Goal: Information Seeking & Learning: Learn about a topic

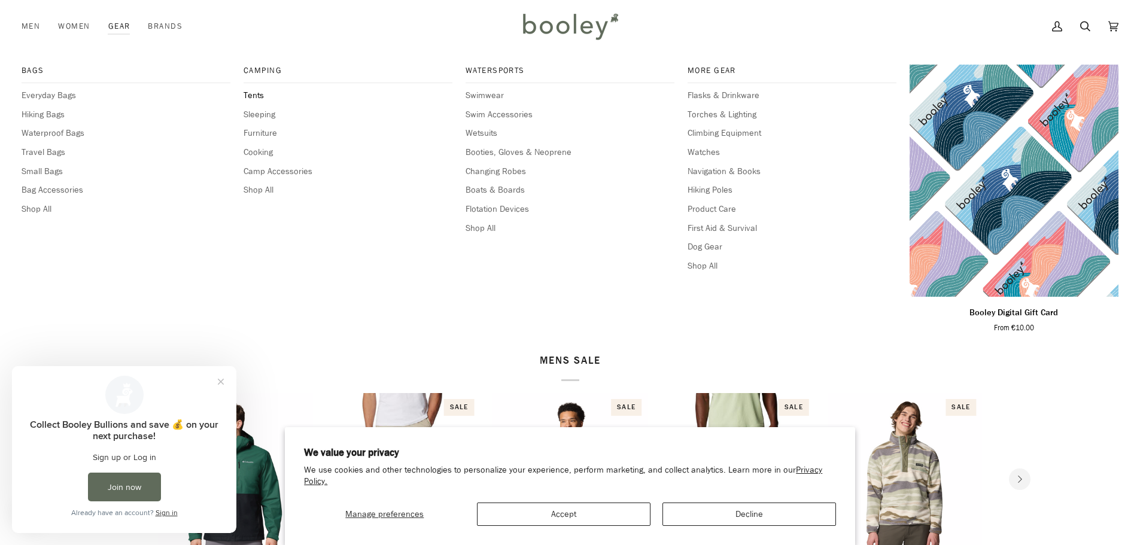
click at [264, 101] on span "Tents" at bounding box center [347, 95] width 209 height 13
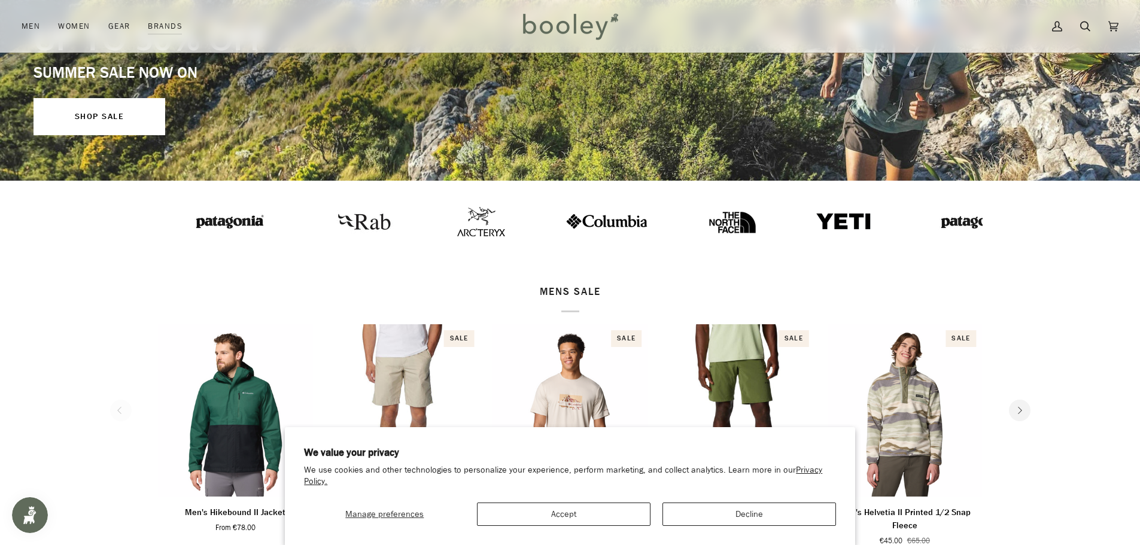
scroll to position [60, 0]
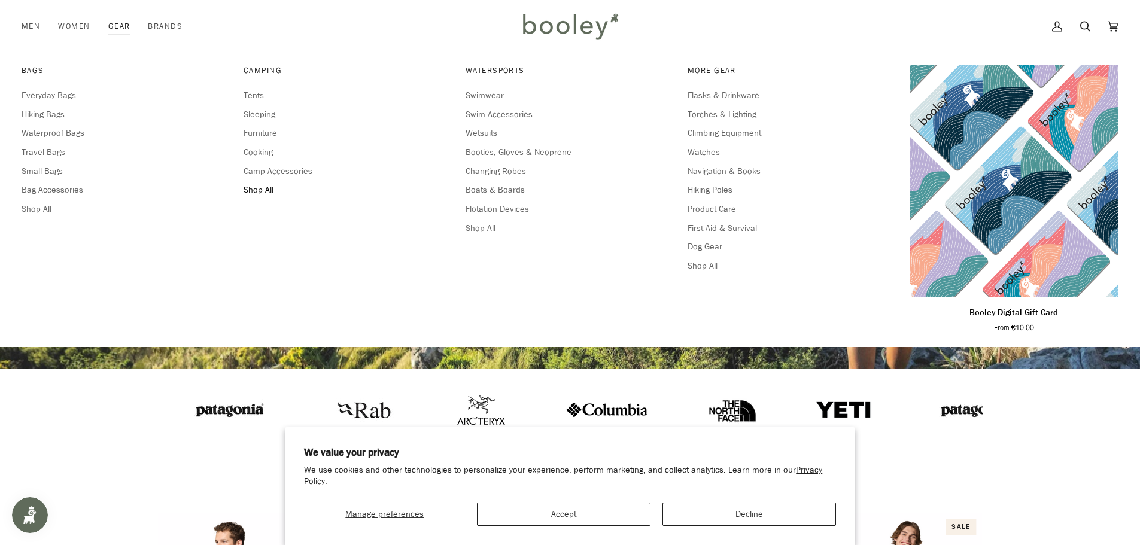
click at [268, 190] on span "Shop All" at bounding box center [347, 190] width 209 height 13
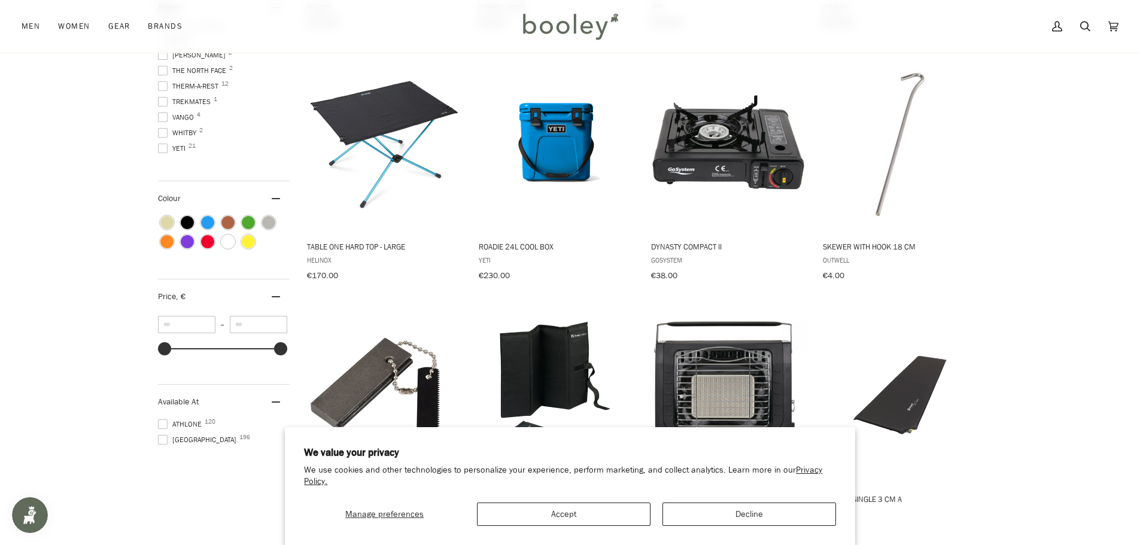
scroll to position [538, 0]
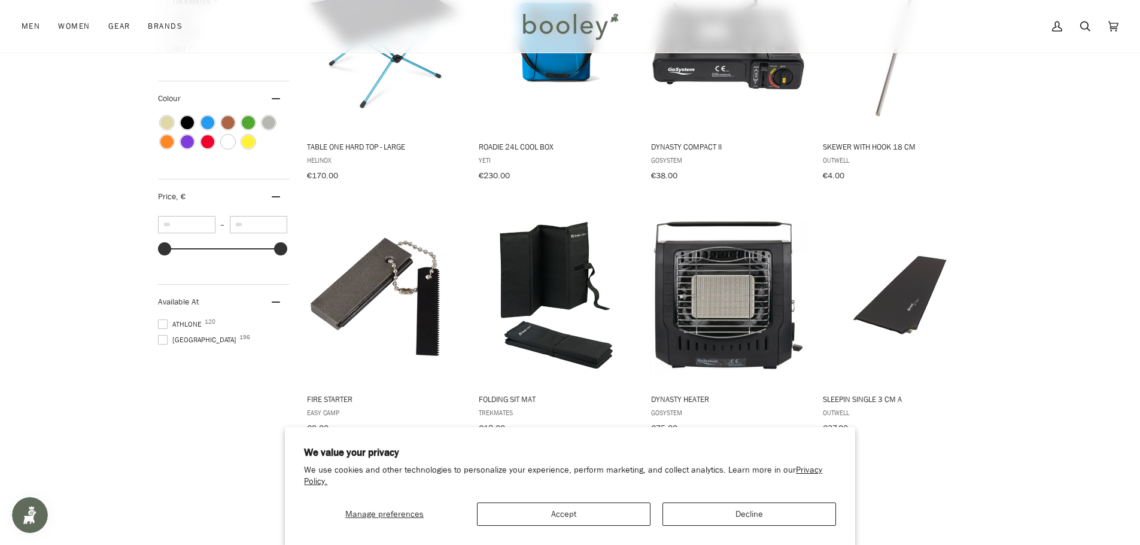
click at [166, 338] on span at bounding box center [163, 340] width 10 height 10
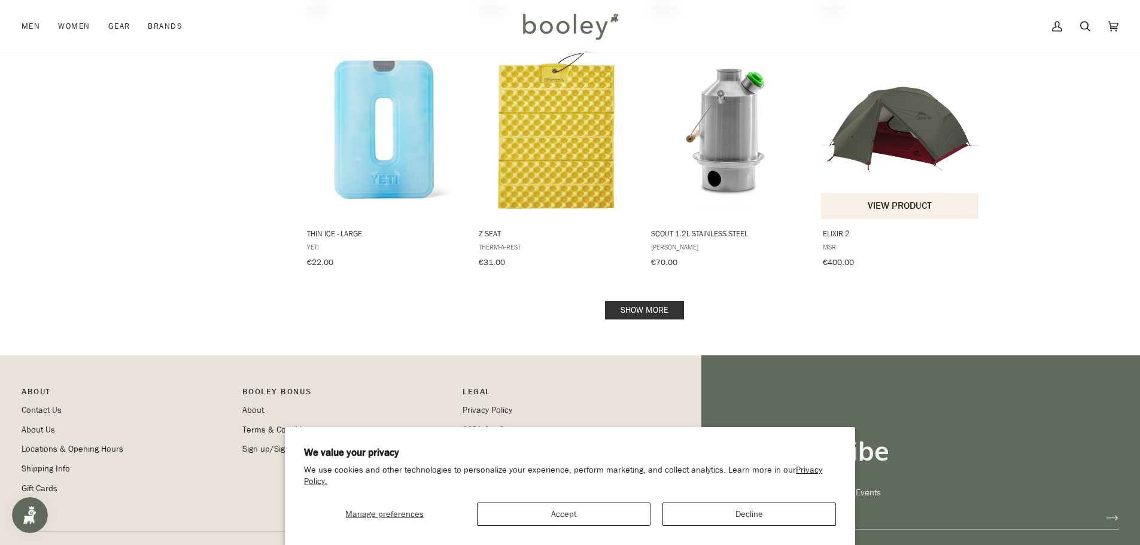
scroll to position [1137, 0]
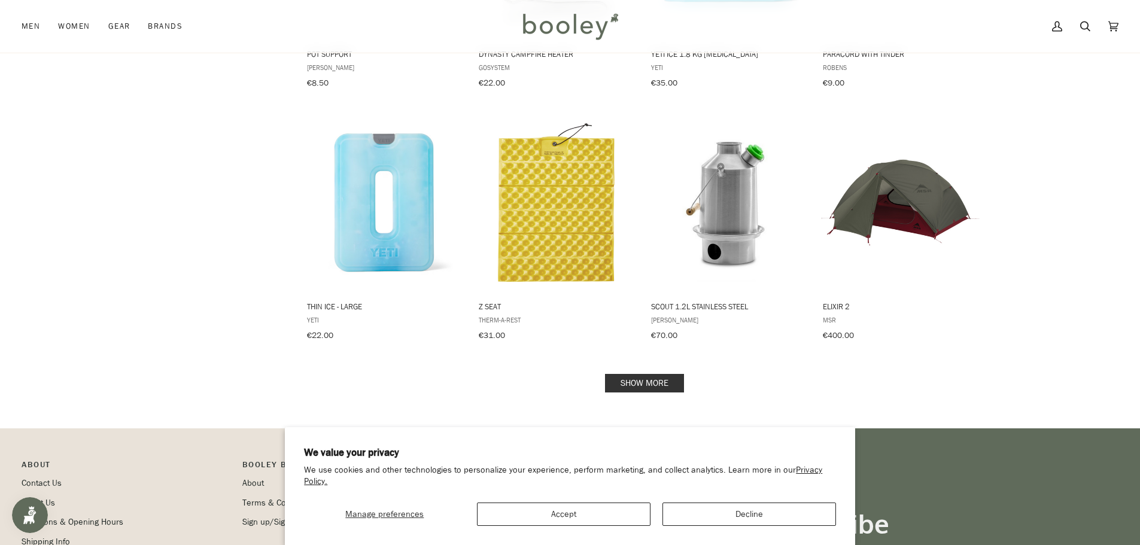
click at [642, 374] on link "Show more" at bounding box center [644, 383] width 79 height 19
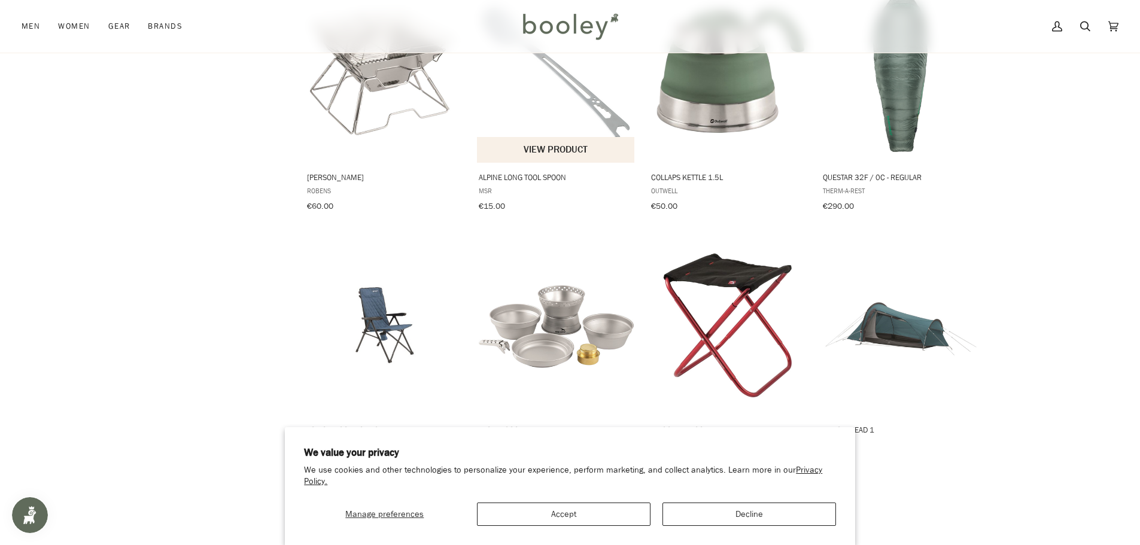
scroll to position [2393, 0]
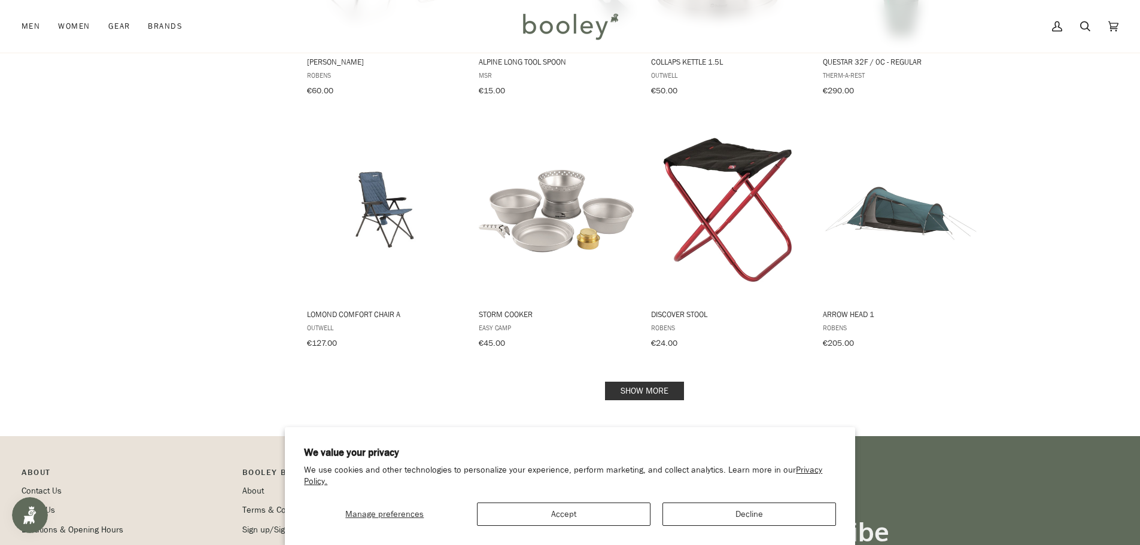
click at [641, 382] on link "Show more" at bounding box center [644, 391] width 79 height 19
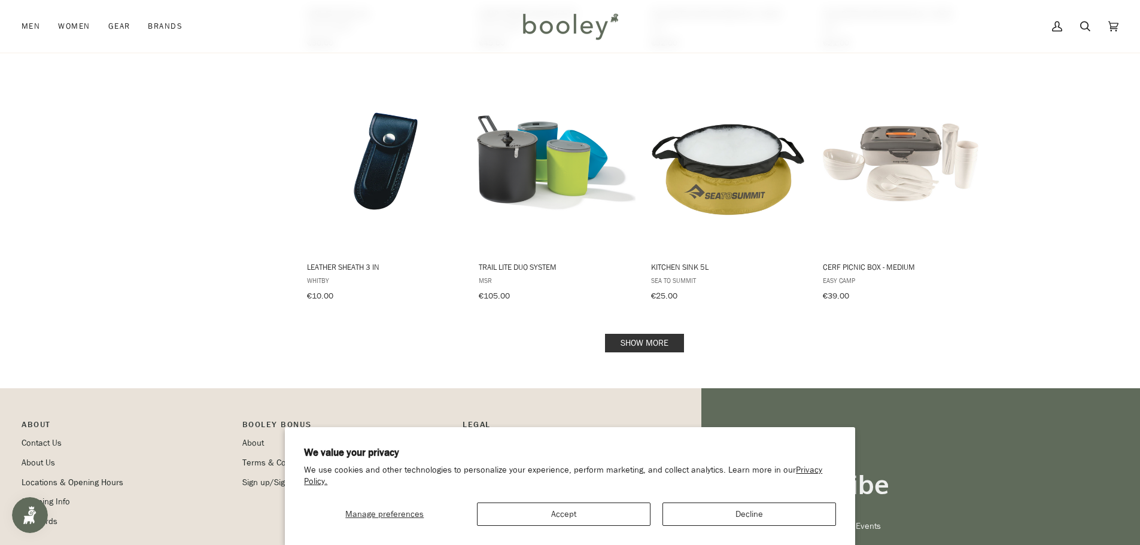
scroll to position [3709, 0]
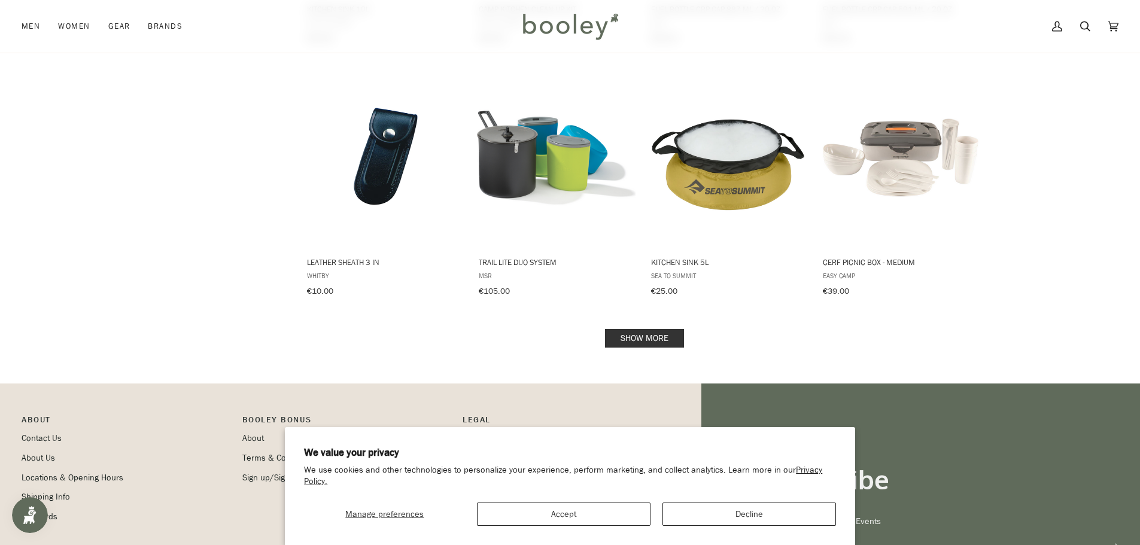
click at [625, 329] on link "Show more" at bounding box center [644, 338] width 79 height 19
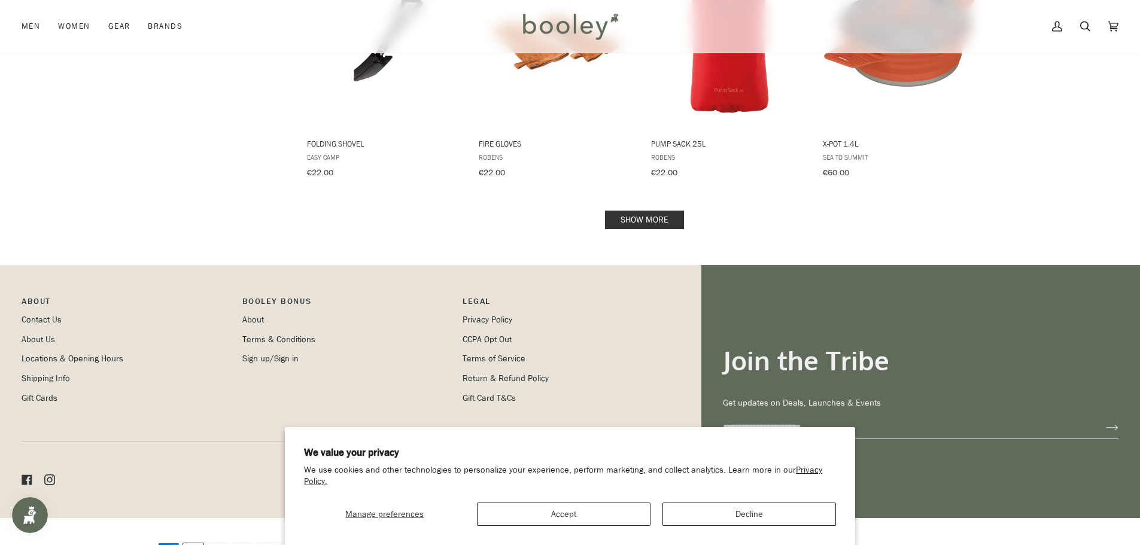
click at [616, 211] on link "Show more" at bounding box center [644, 220] width 79 height 19
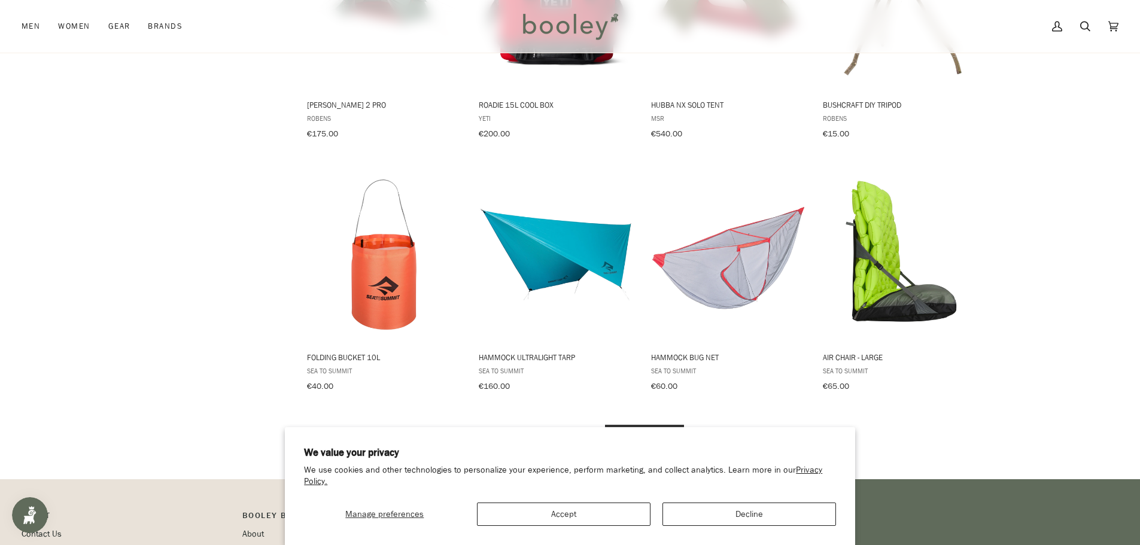
scroll to position [6145, 0]
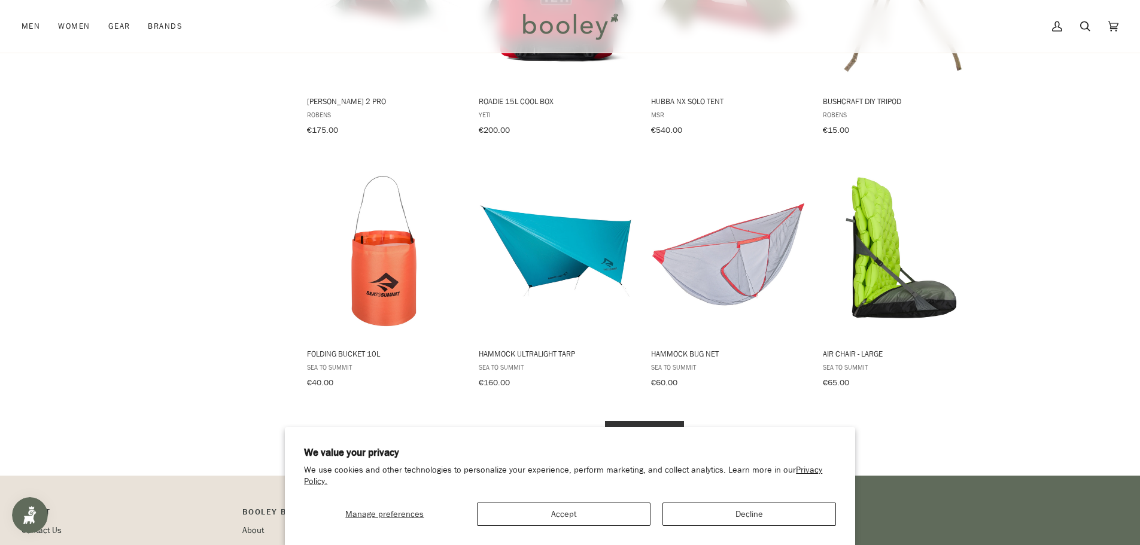
click at [646, 421] on link "Show more" at bounding box center [644, 430] width 79 height 19
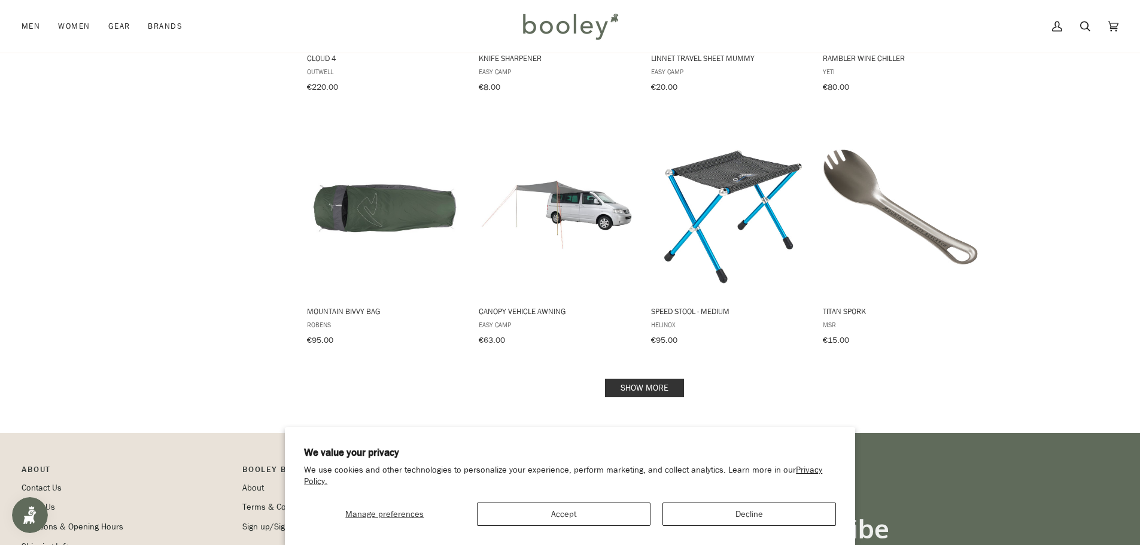
scroll to position [7461, 0]
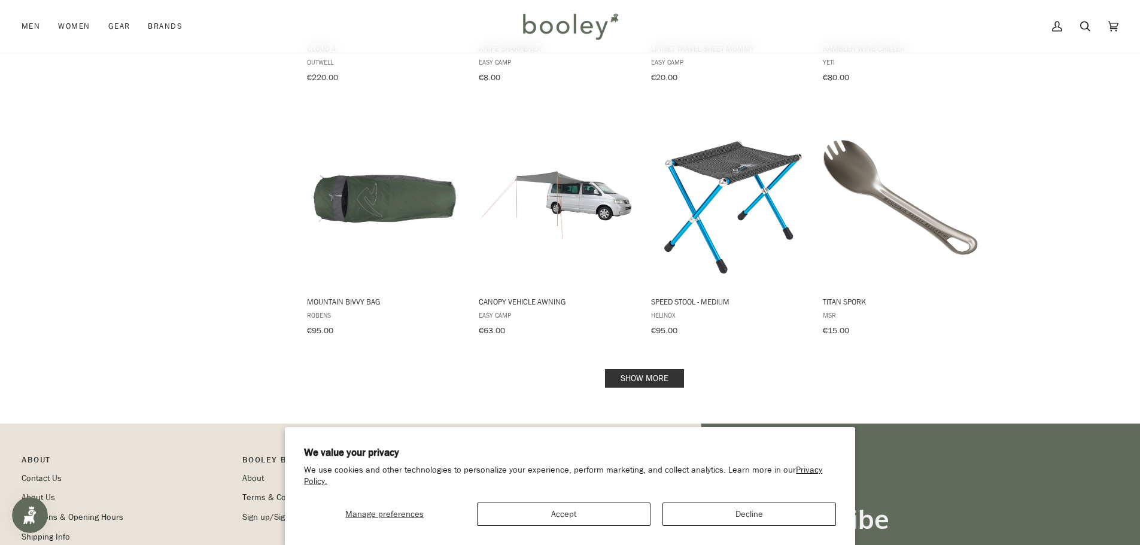
click at [615, 369] on link "Show more" at bounding box center [644, 378] width 79 height 19
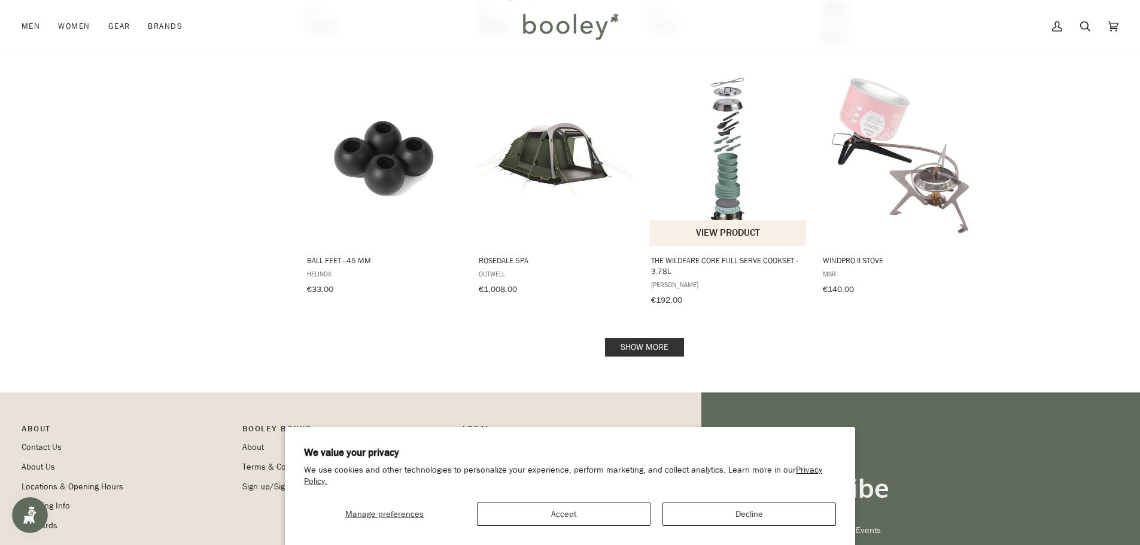
scroll to position [8717, 0]
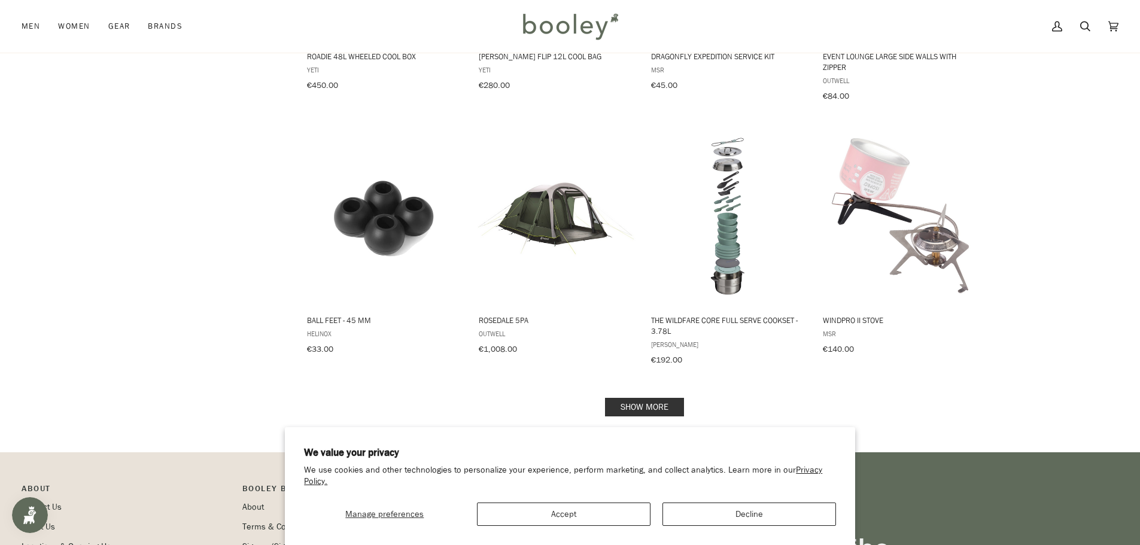
click at [664, 398] on link "Show more" at bounding box center [644, 407] width 79 height 19
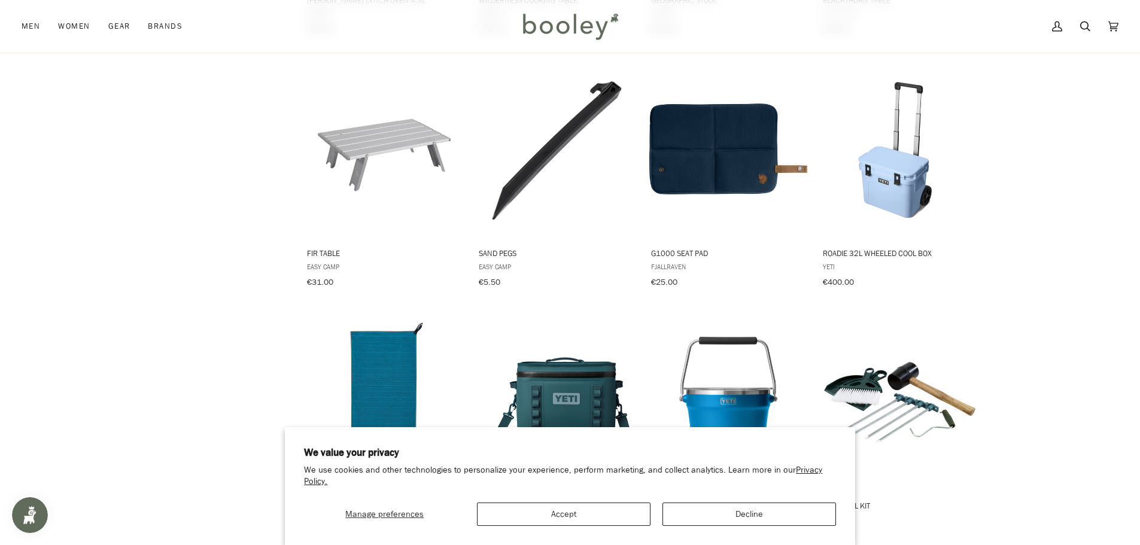
scroll to position [10093, 0]
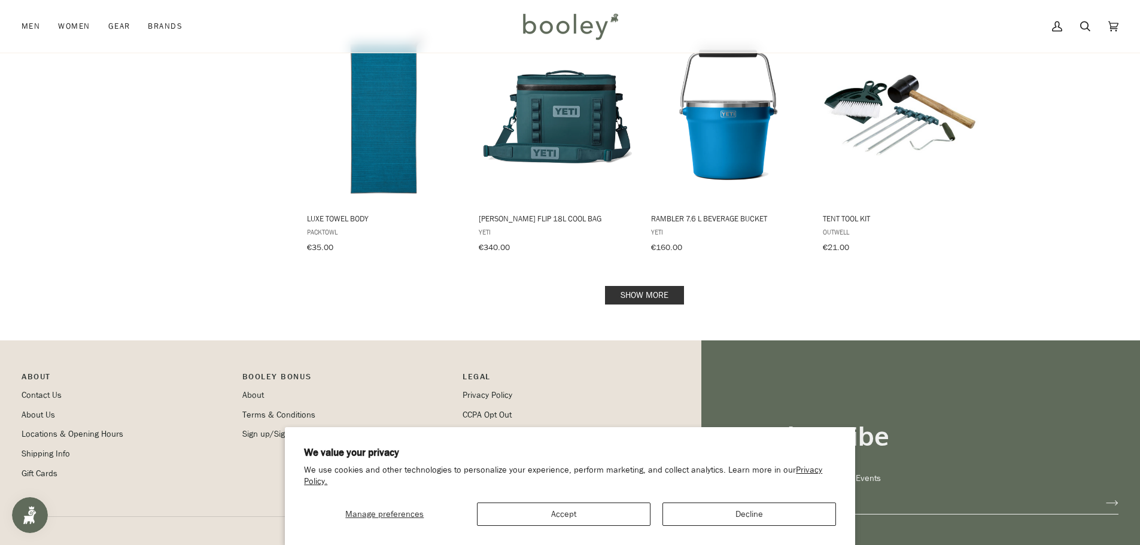
click at [659, 286] on link "Show more" at bounding box center [644, 295] width 79 height 19
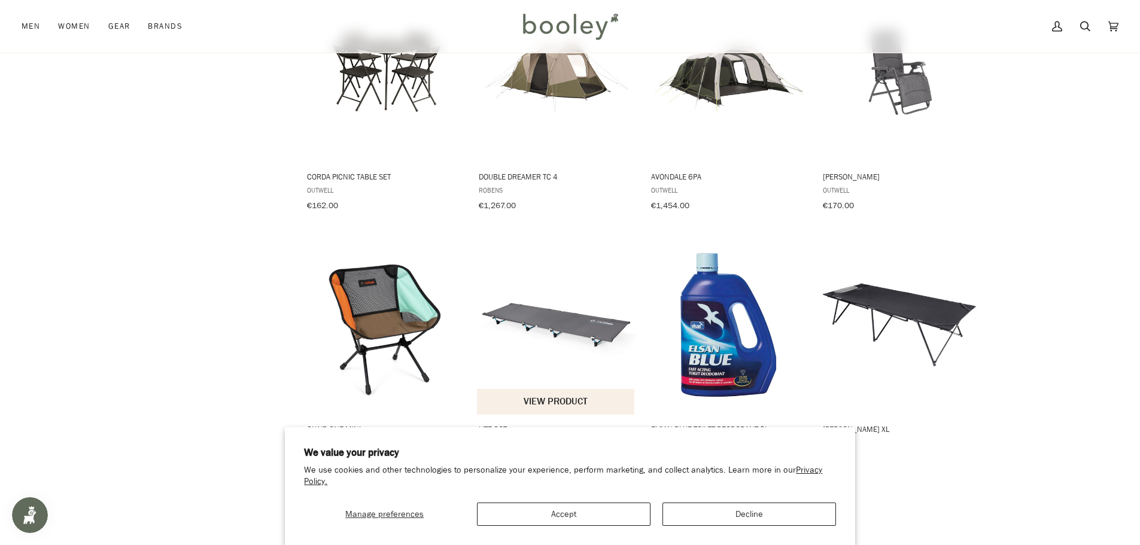
scroll to position [11230, 0]
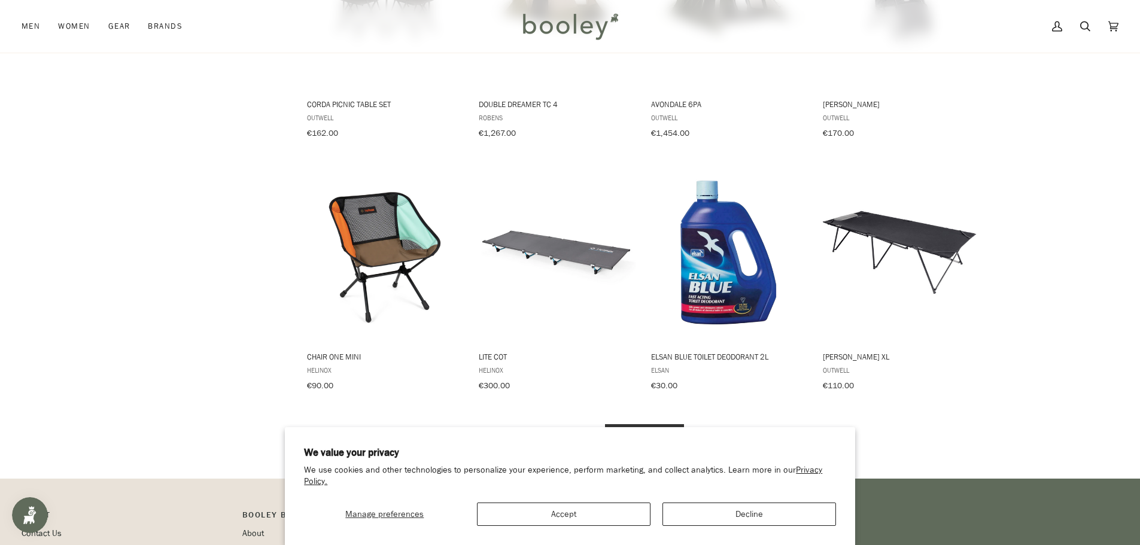
click at [638, 424] on link "Show more" at bounding box center [644, 433] width 79 height 19
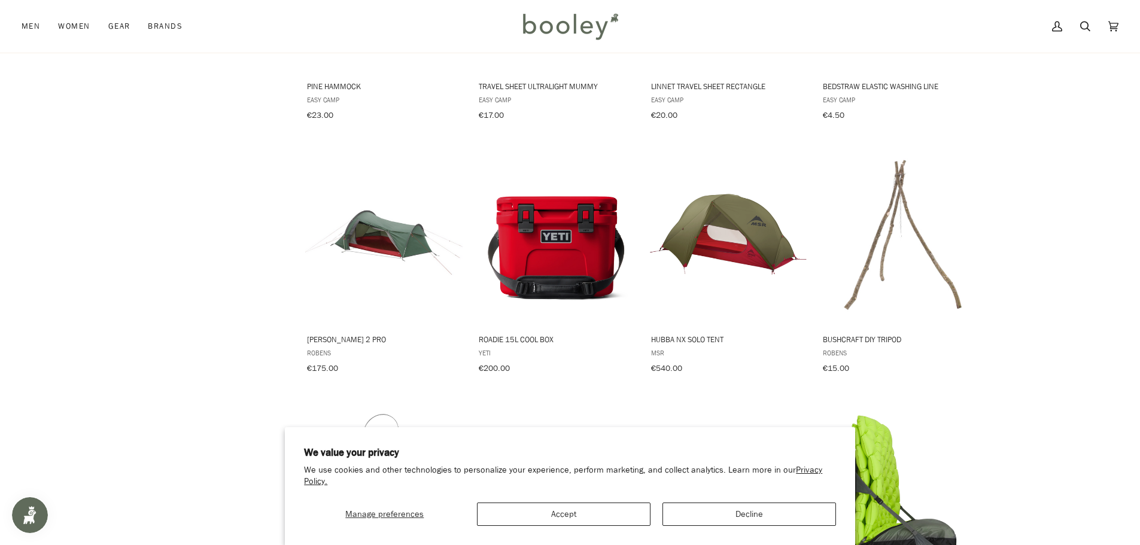
scroll to position [6145, 0]
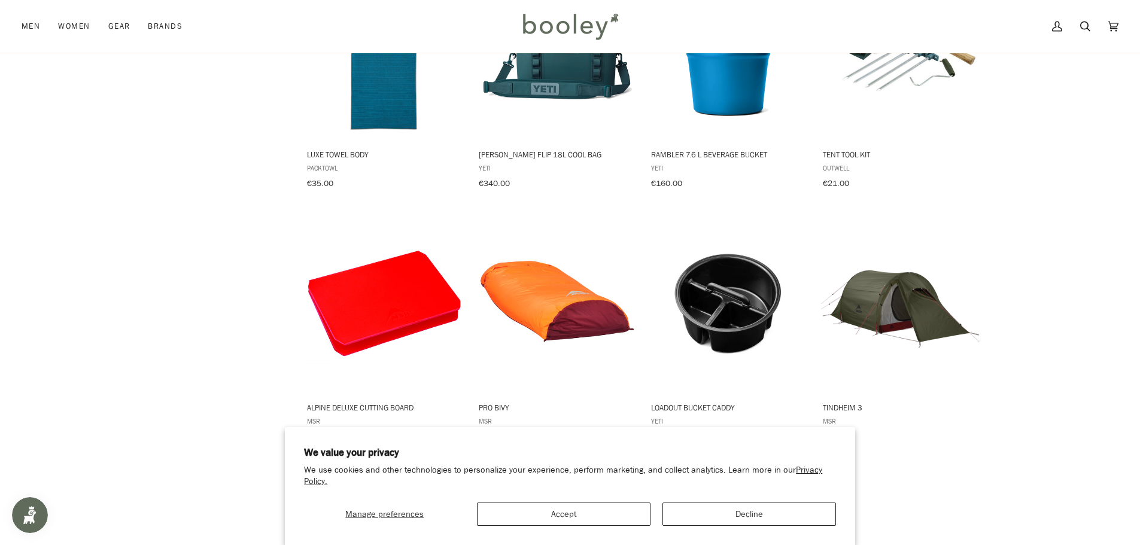
scroll to position [10093, 0]
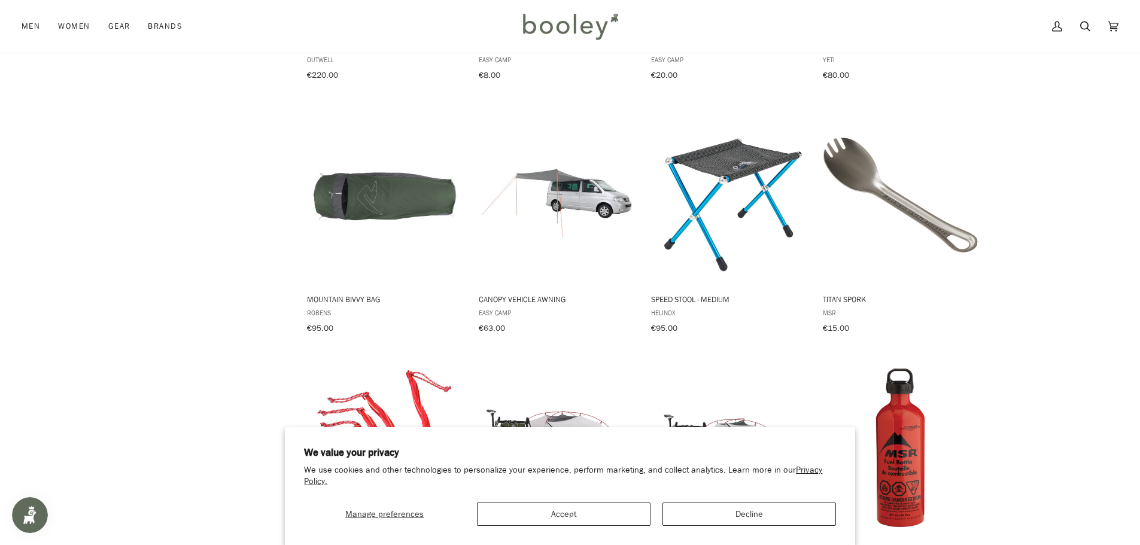
scroll to position [7461, 0]
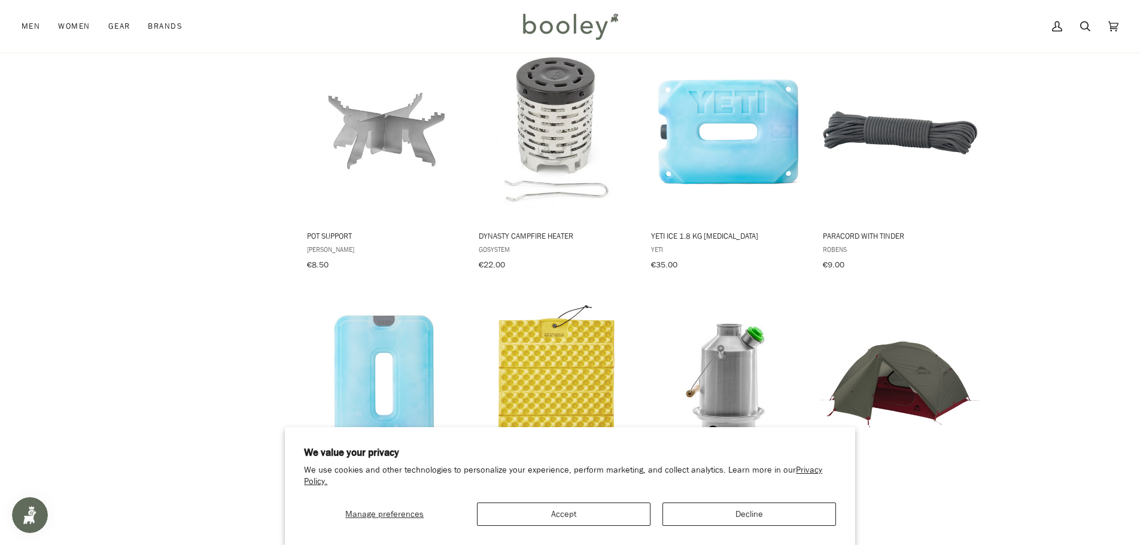
scroll to position [523, 0]
